Goal: Task Accomplishment & Management: Manage account settings

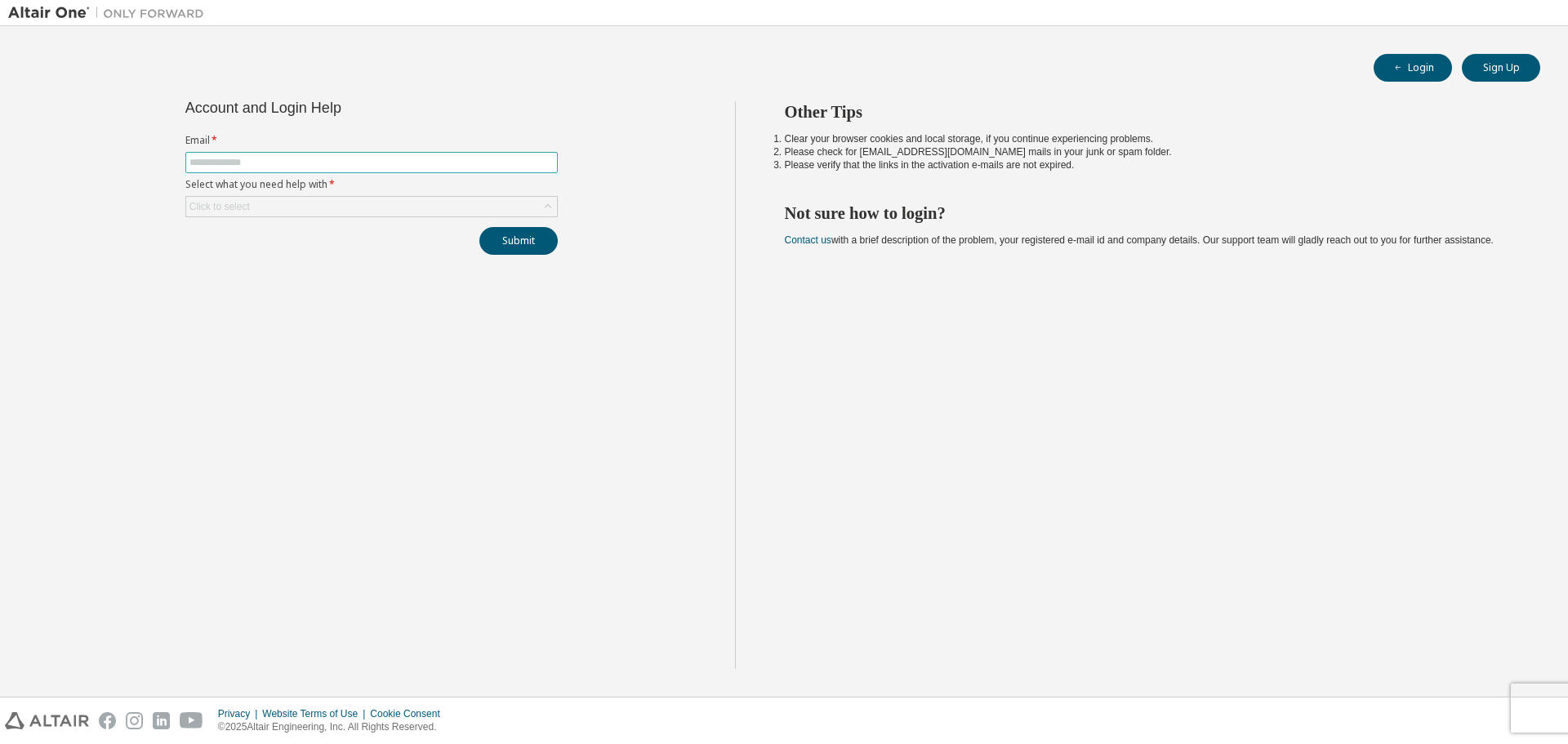
click at [452, 164] on input "text" at bounding box center [372, 163] width 364 height 13
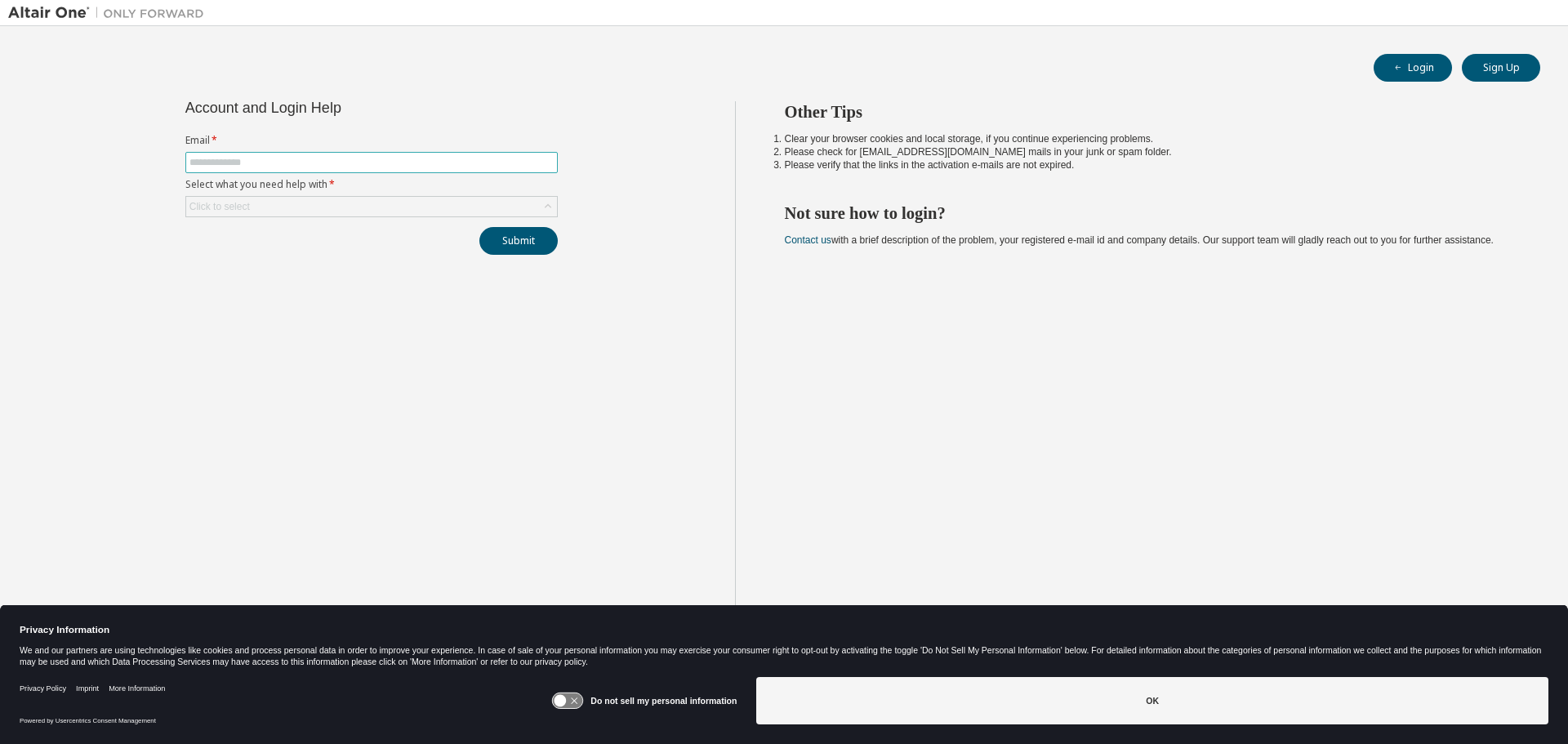
click at [519, 171] on span at bounding box center [372, 162] width 373 height 21
click at [522, 162] on input "text" at bounding box center [372, 163] width 364 height 13
type input "**********"
click at [501, 208] on div "Click to select" at bounding box center [372, 206] width 371 height 19
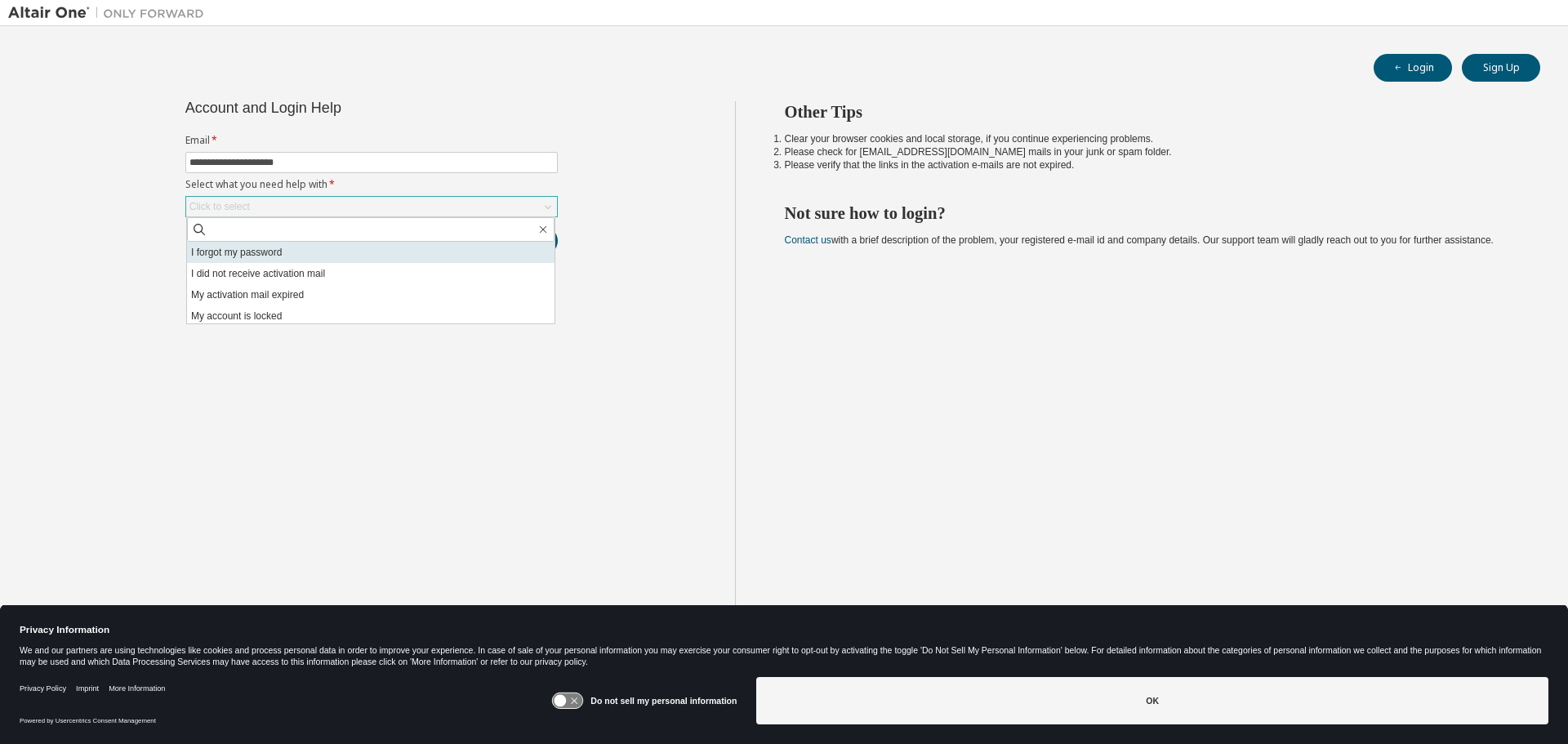
click at [435, 262] on li "I forgot my password" at bounding box center [371, 252] width 368 height 21
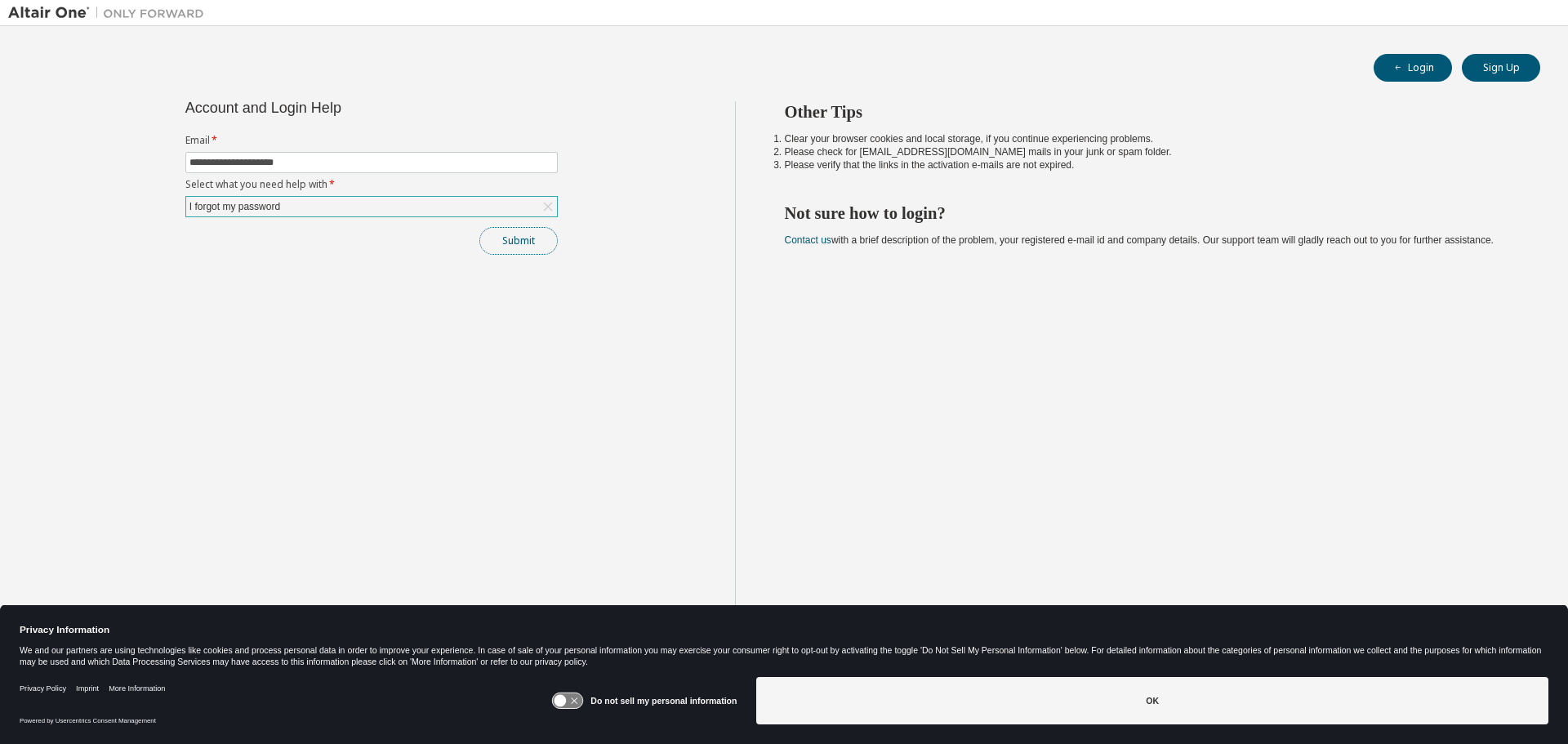
click at [537, 234] on button "Submit" at bounding box center [518, 240] width 78 height 28
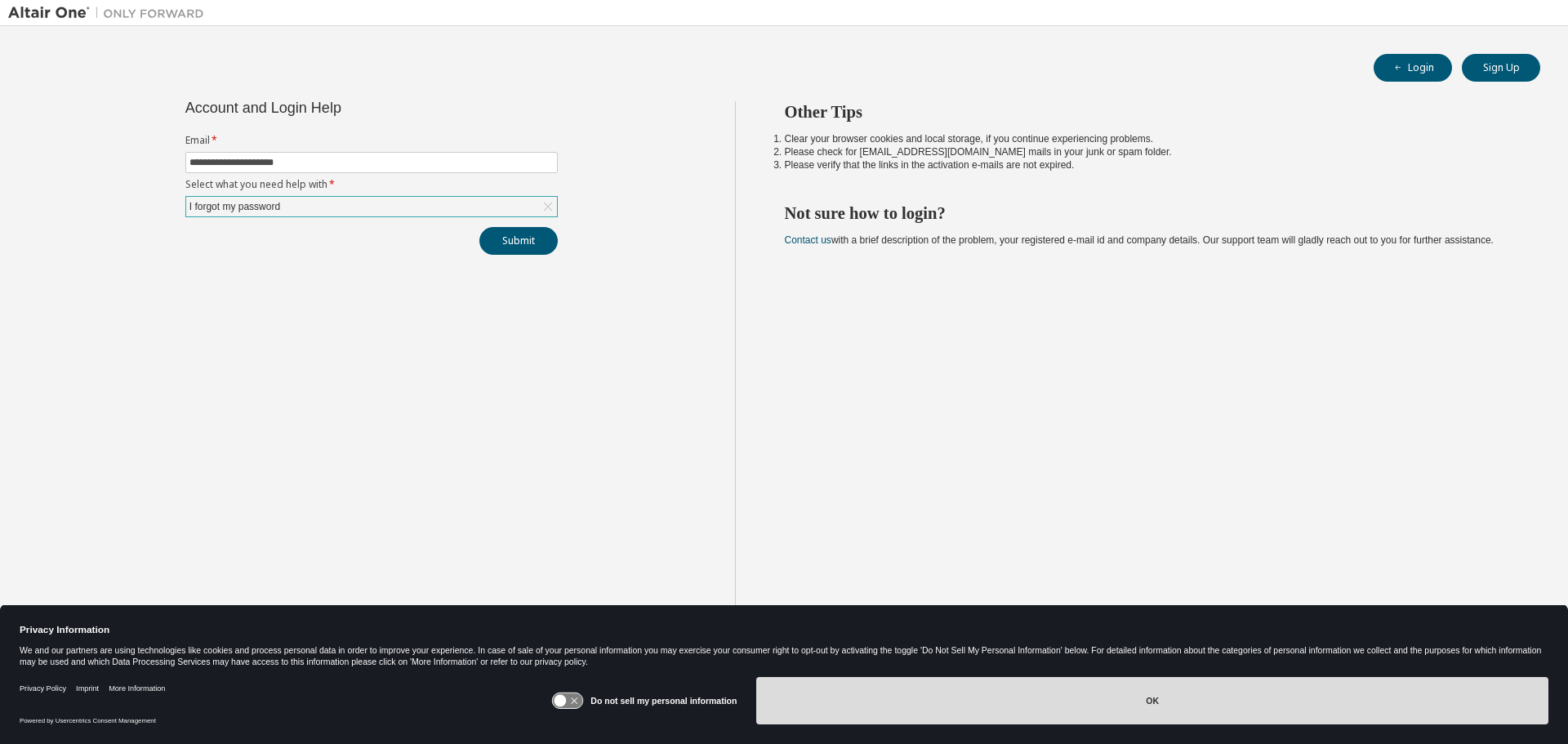
click at [1048, 686] on button "OK" at bounding box center [1152, 700] width 792 height 47
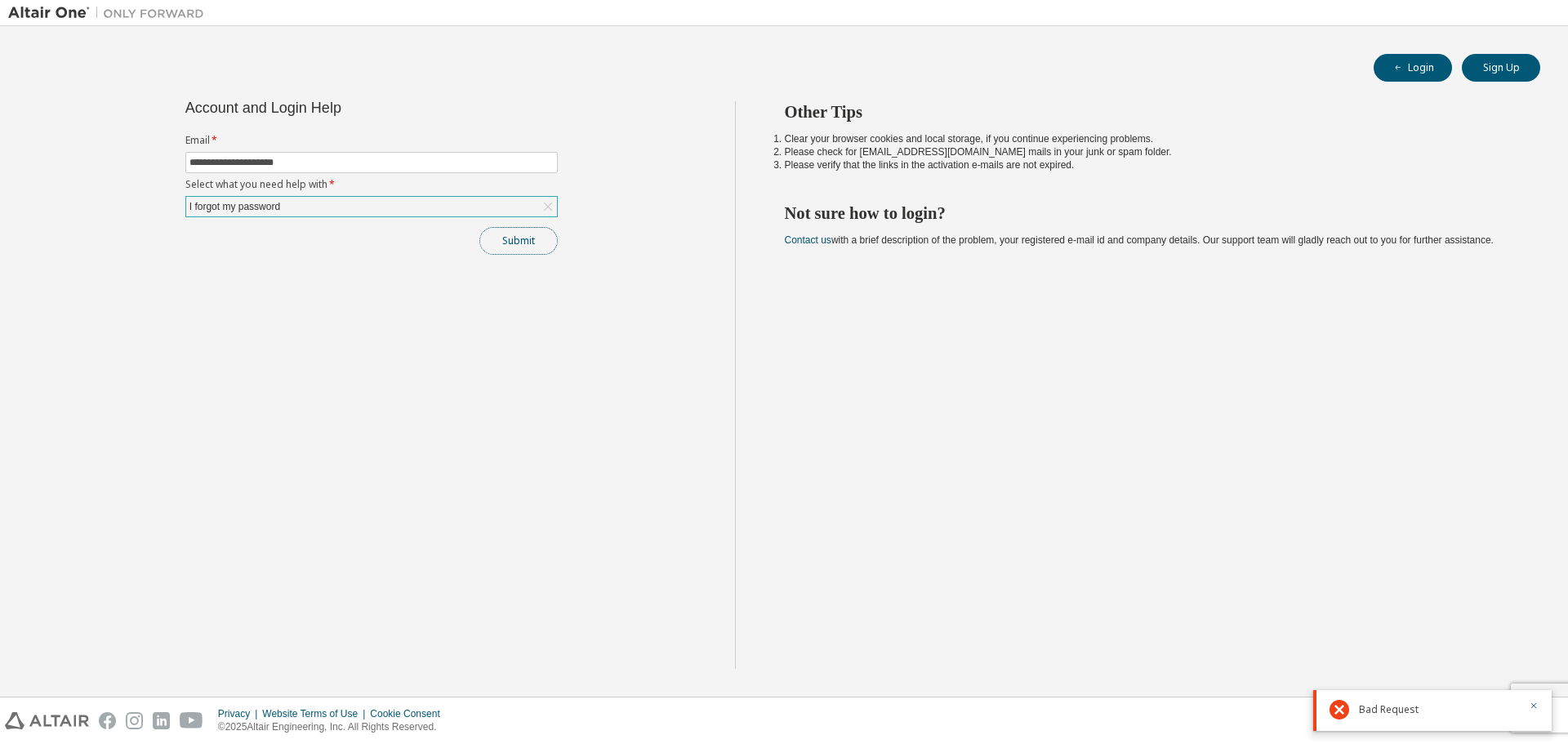
click at [530, 240] on button "Submit" at bounding box center [518, 240] width 78 height 28
click at [1031, 493] on div "Other Tips Clear your browser cookies and local storage, if you continue experi…" at bounding box center [1147, 385] width 825 height 568
